Goal: Task Accomplishment & Management: Manage account settings

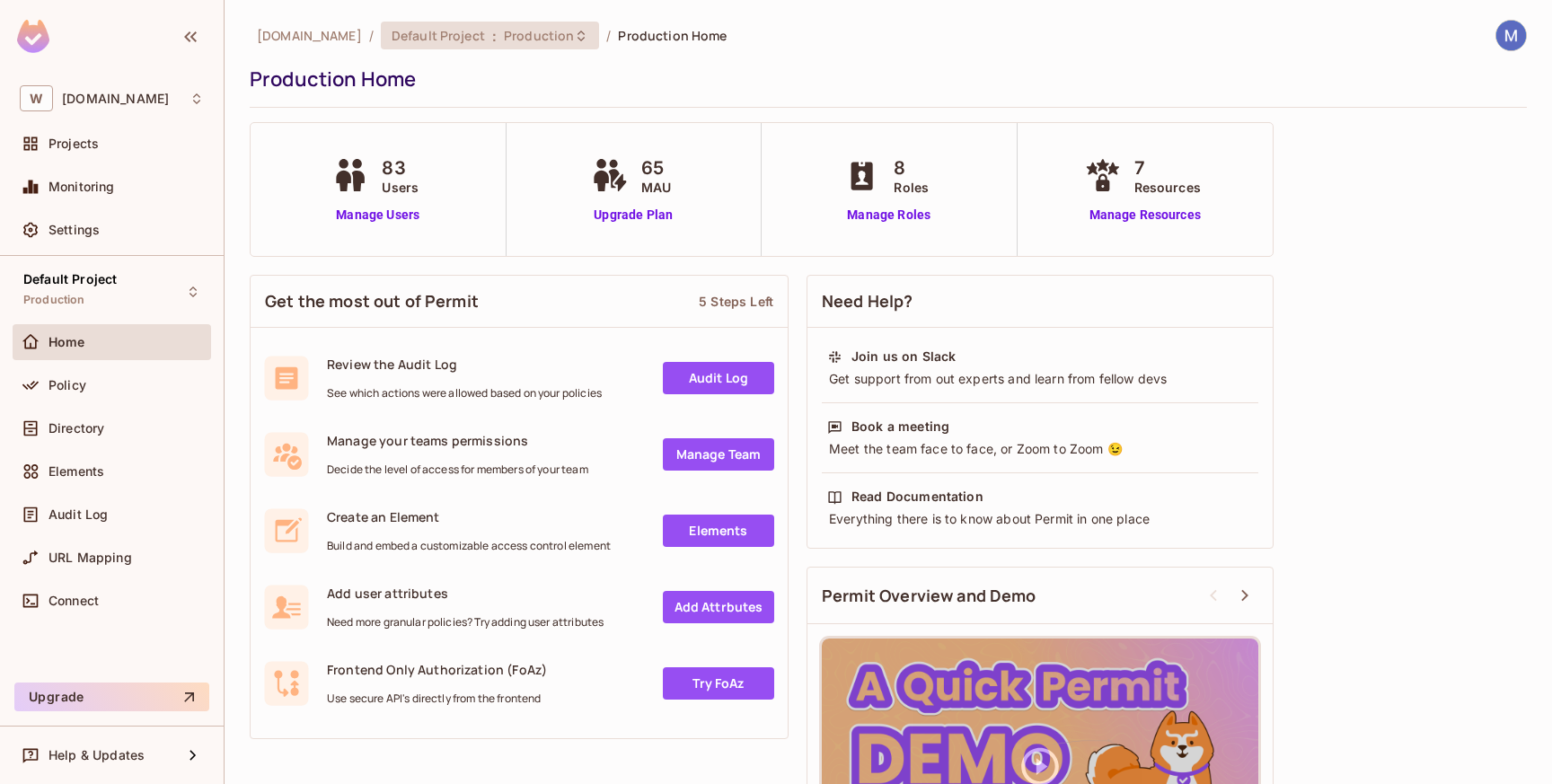
click at [453, 35] on span "Default Project" at bounding box center [439, 35] width 94 height 17
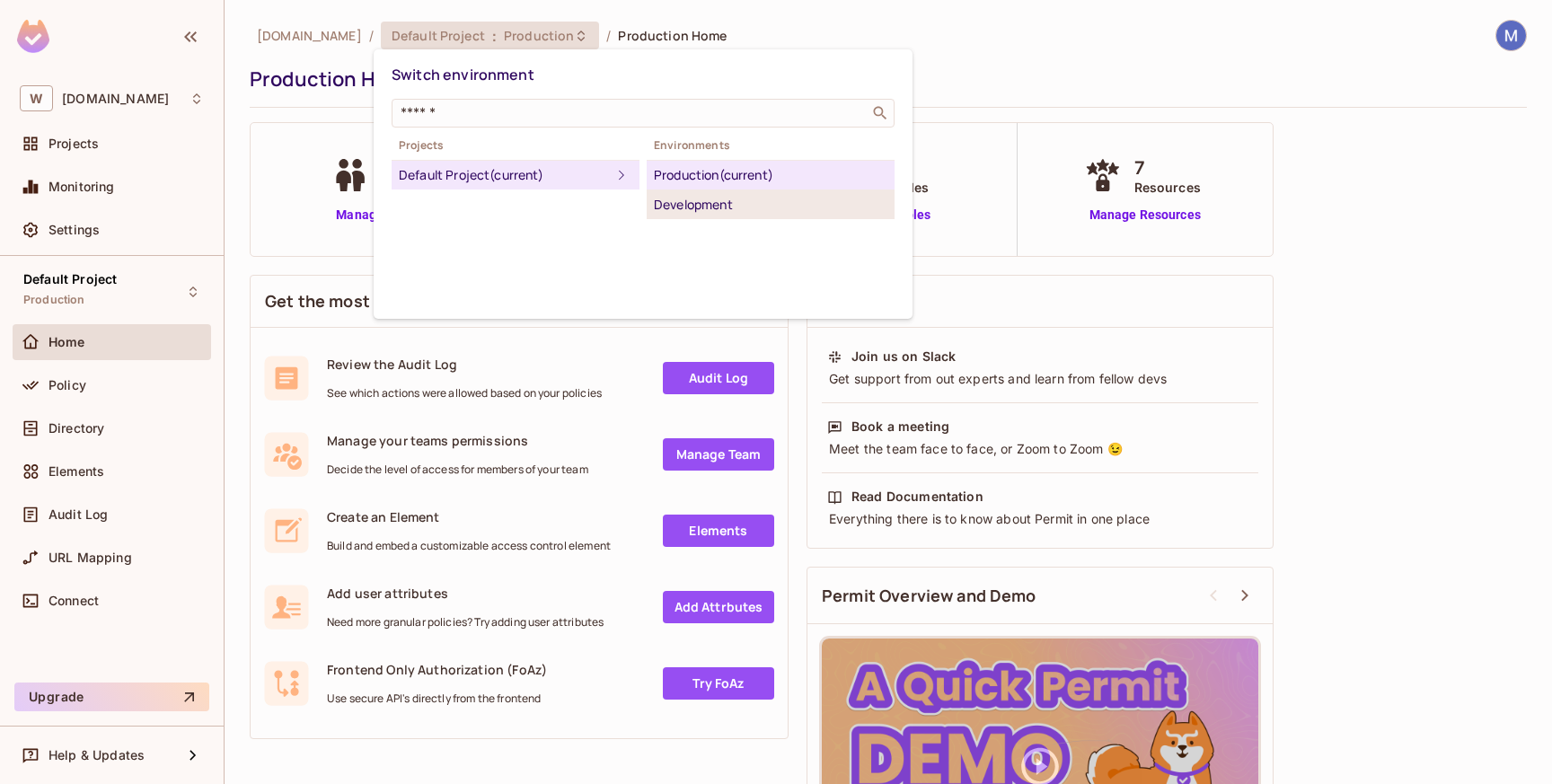
click at [662, 199] on div "Development" at bounding box center [770, 204] width 234 height 21
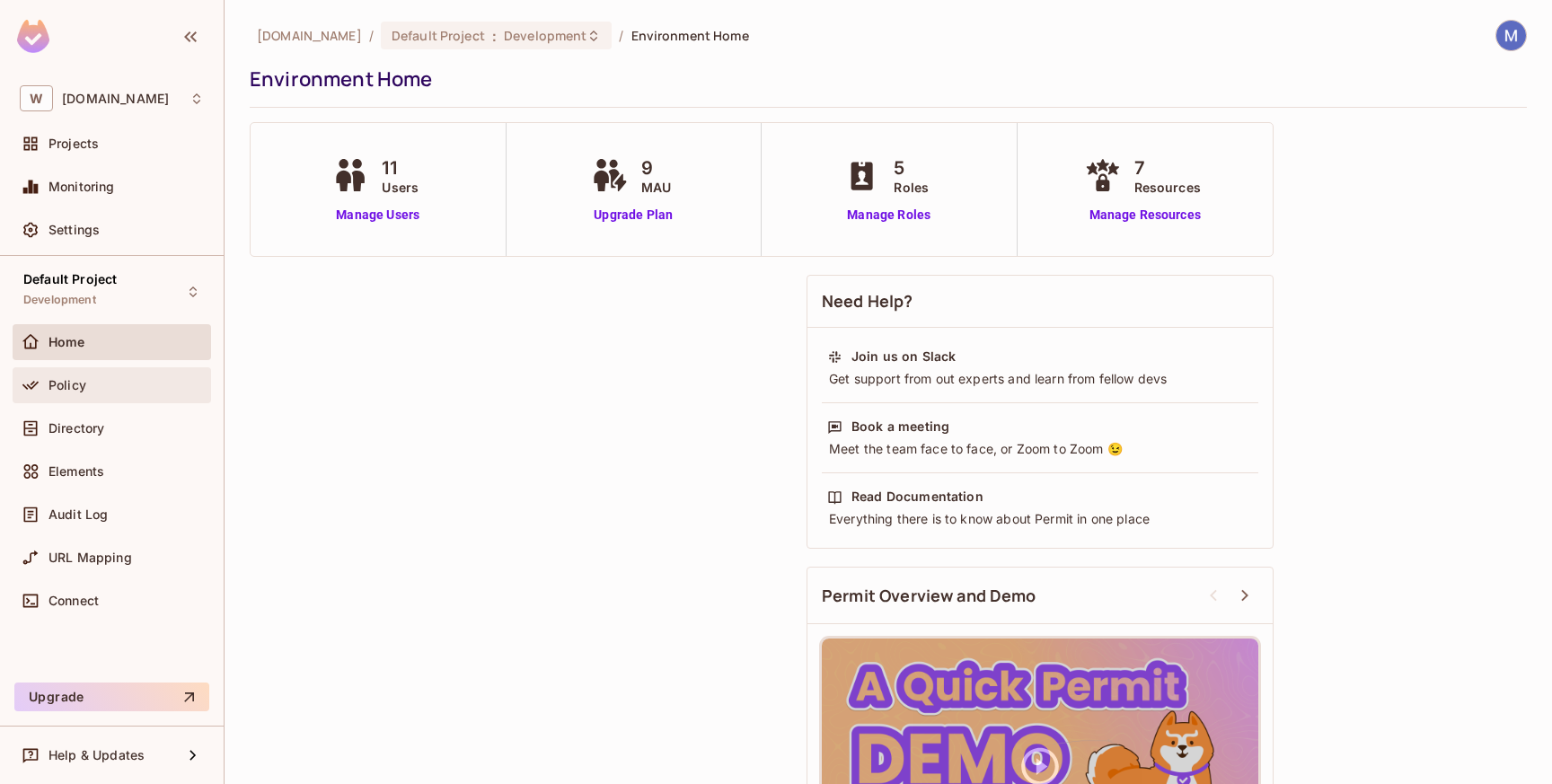
click at [135, 398] on div "Policy" at bounding box center [112, 385] width 199 height 36
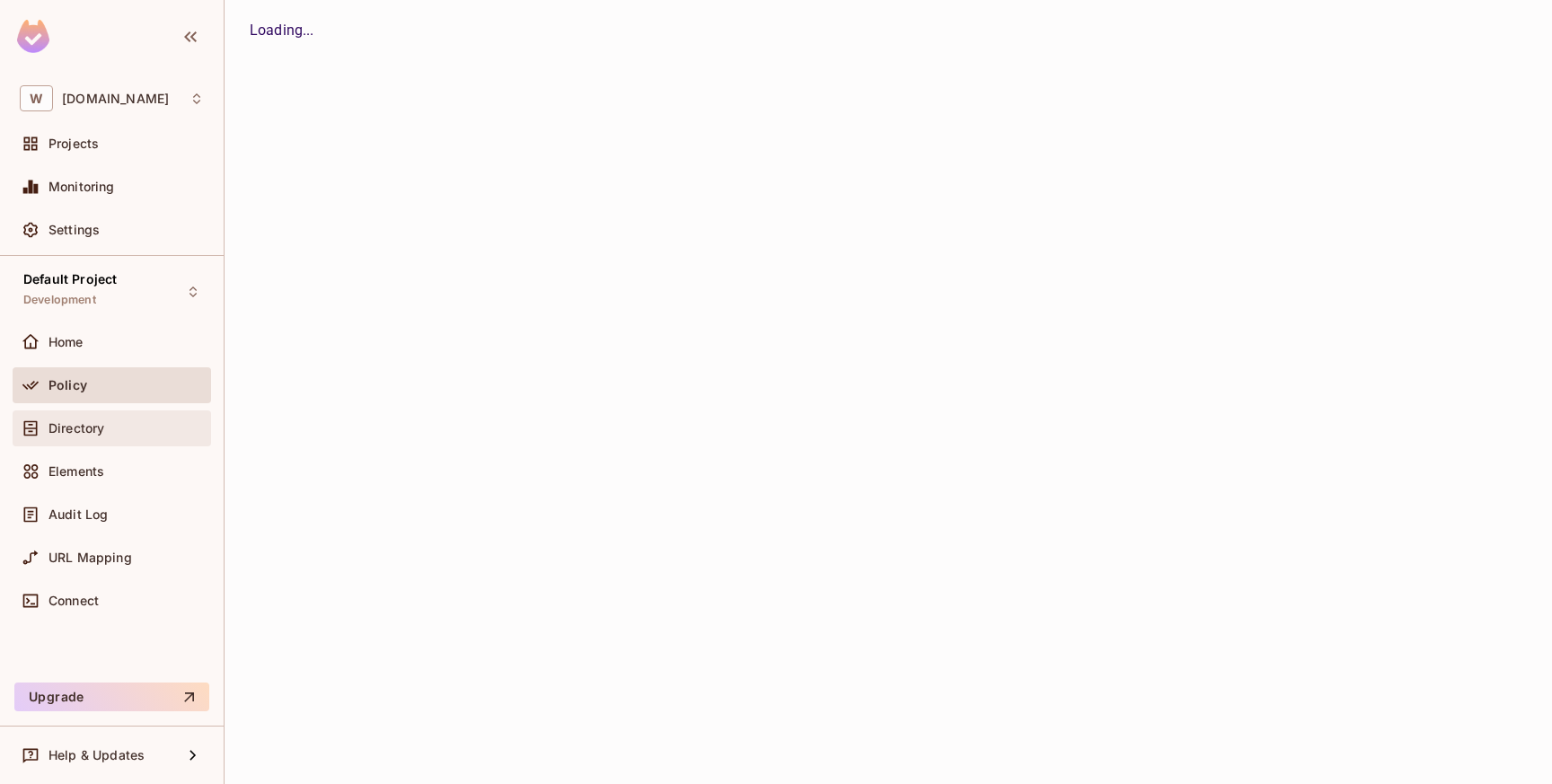
click at [127, 434] on div "Directory" at bounding box center [126, 428] width 155 height 15
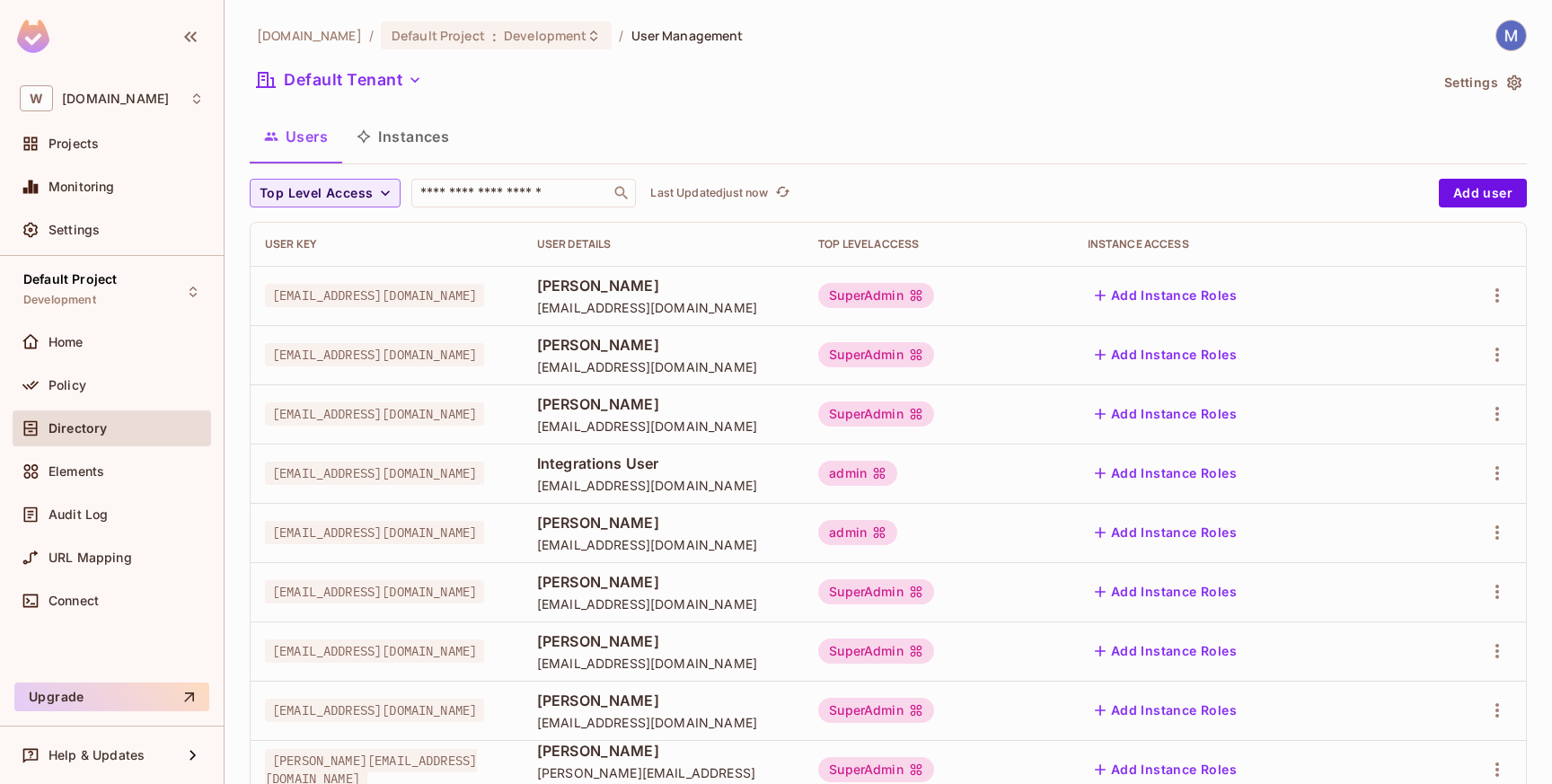
click at [923, 361] on icon at bounding box center [917, 355] width 15 height 15
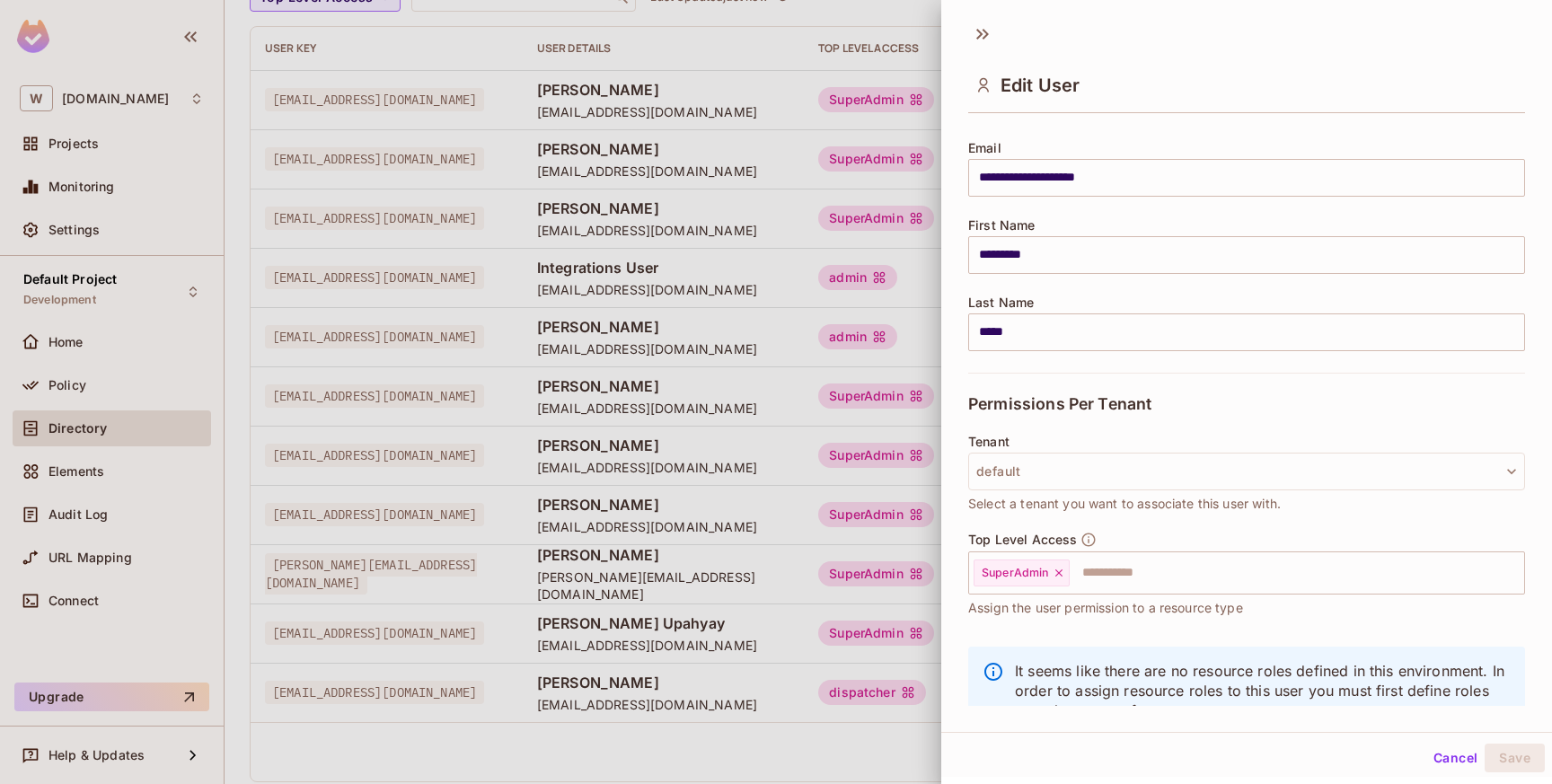
scroll to position [141, 0]
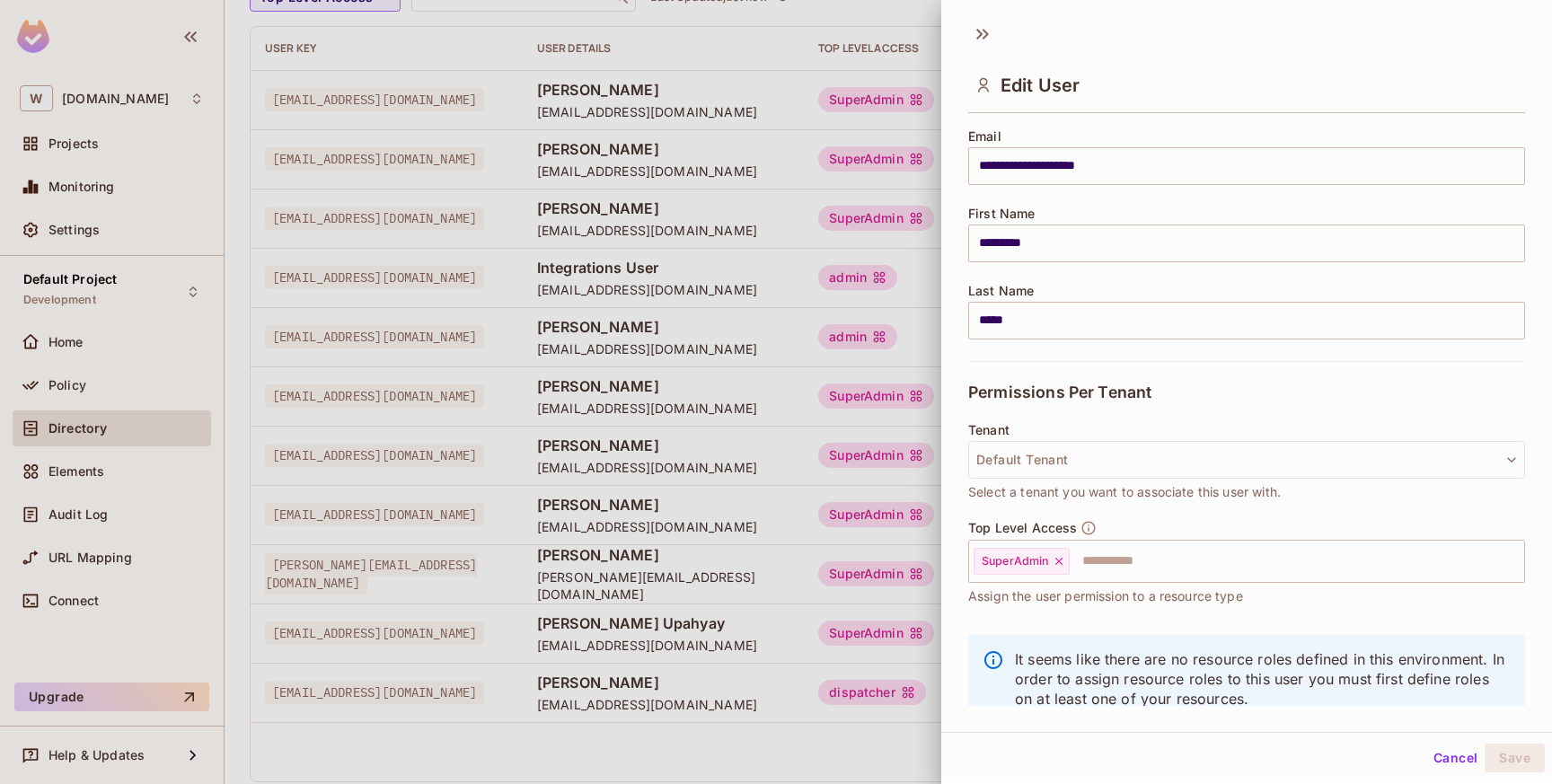
click at [961, 23] on div "Edit User" at bounding box center [1247, 69] width 611 height 99
click at [976, 38] on icon at bounding box center [979, 34] width 6 height 11
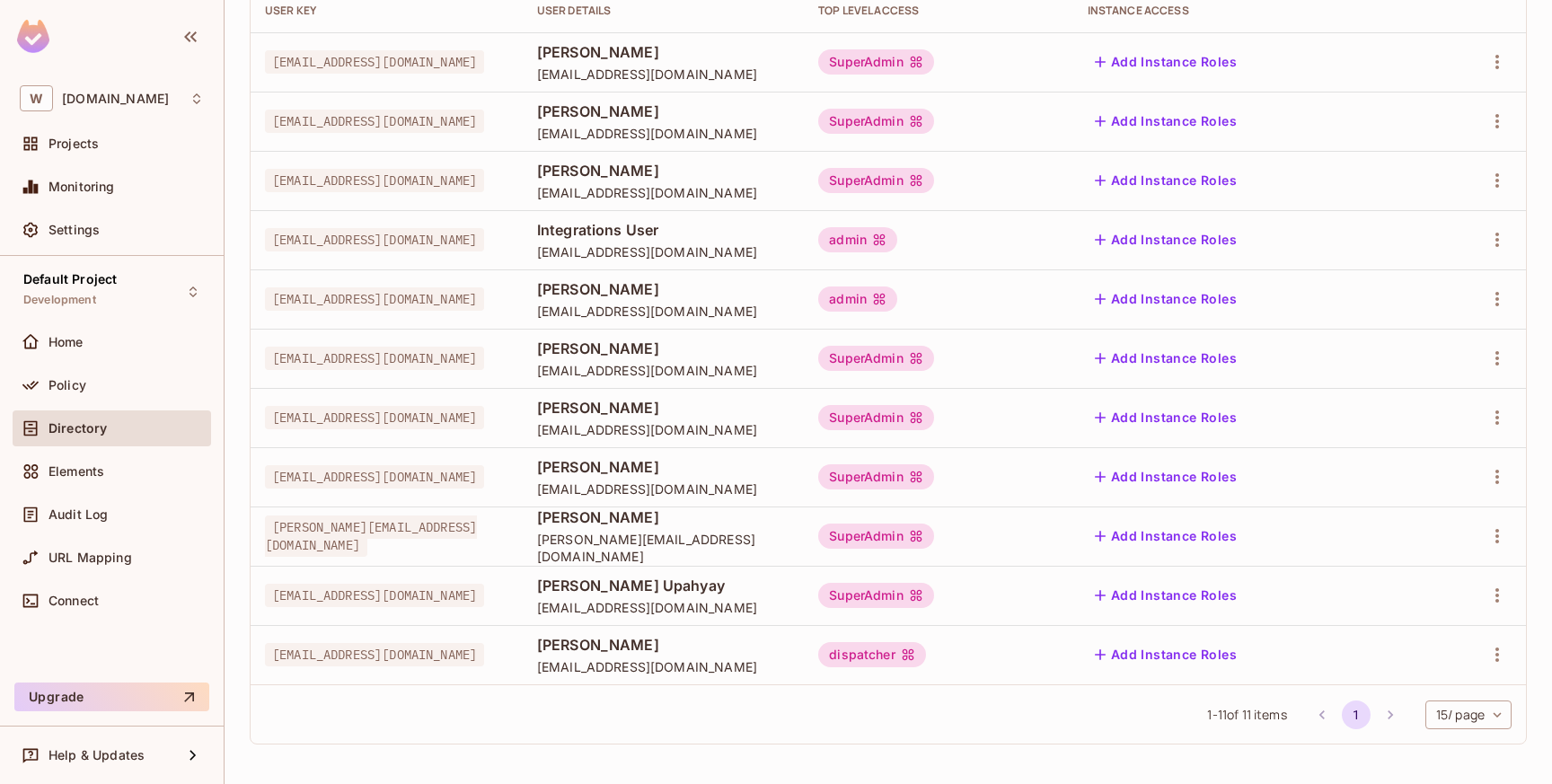
scroll to position [0, 0]
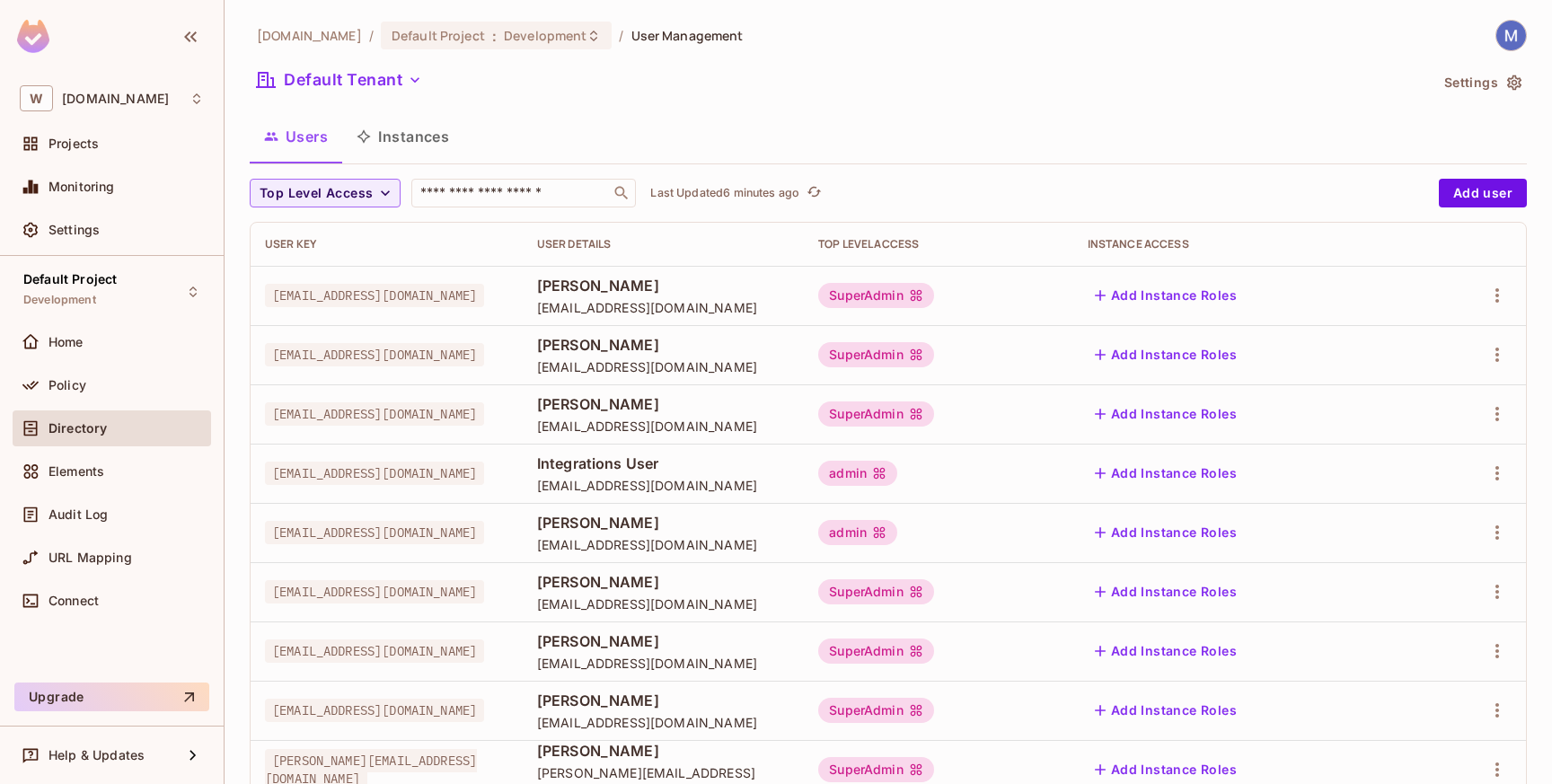
click at [934, 302] on div "SuperAdmin" at bounding box center [876, 295] width 116 height 25
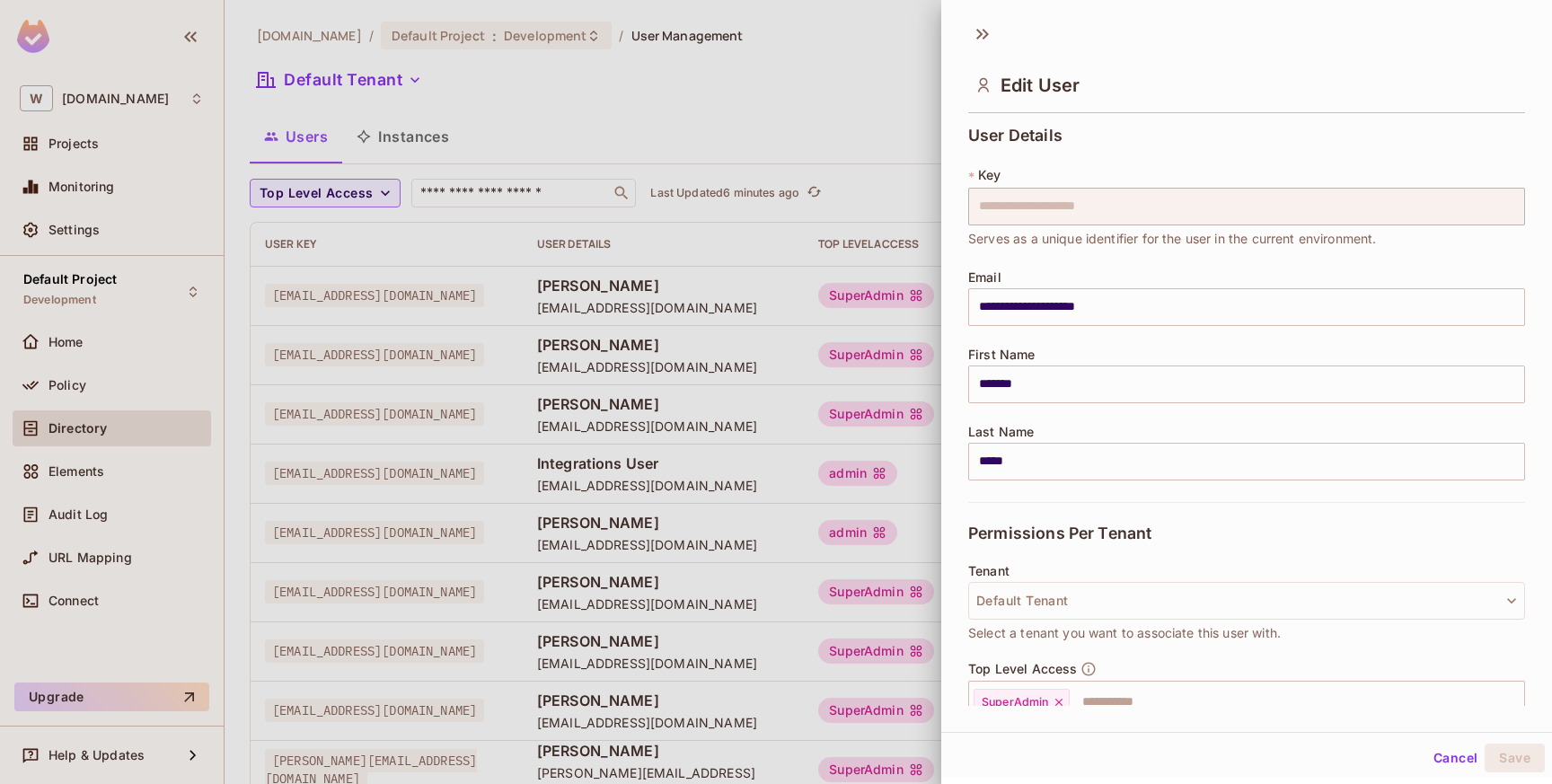
click at [899, 55] on div at bounding box center [776, 392] width 1552 height 784
